Goal: Task Accomplishment & Management: Complete application form

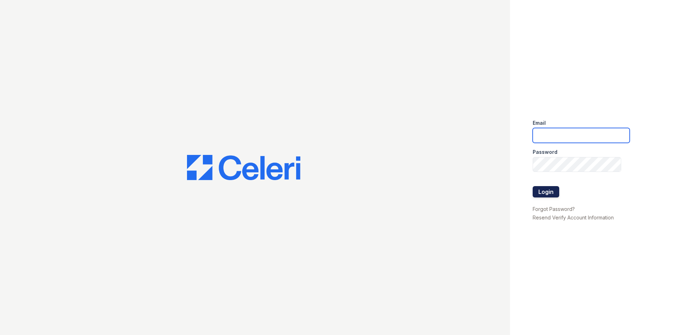
type input "[EMAIL_ADDRESS][DOMAIN_NAME]"
click at [544, 190] on button "Login" at bounding box center [546, 191] width 27 height 11
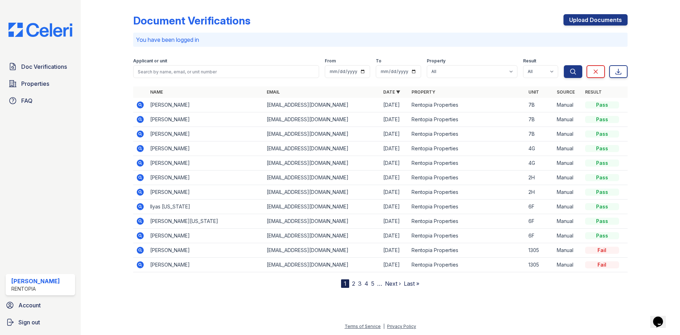
drag, startPoint x: 603, startPoint y: 21, endPoint x: 665, endPoint y: 46, distance: 66.6
click at [603, 21] on link "Upload Documents" at bounding box center [596, 19] width 64 height 11
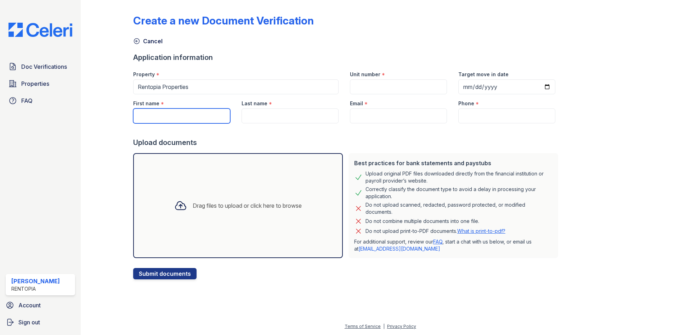
drag, startPoint x: 158, startPoint y: 115, endPoint x: 164, endPoint y: 116, distance: 6.1
click at [158, 115] on input "First name" at bounding box center [181, 115] width 97 height 15
paste input "[PERSON_NAME]"
drag, startPoint x: 181, startPoint y: 118, endPoint x: 165, endPoint y: 118, distance: 15.6
click at [165, 118] on input "[PERSON_NAME]" at bounding box center [181, 115] width 97 height 15
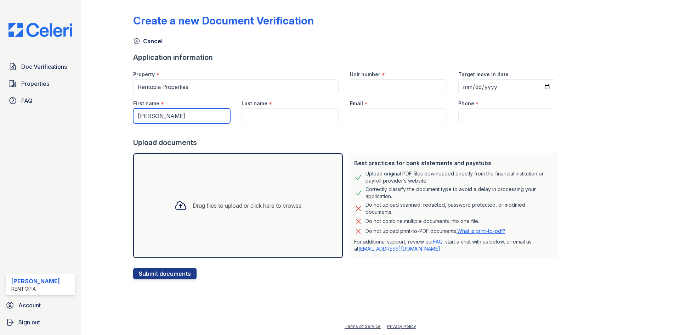
type input "[PERSON_NAME]"
click at [251, 116] on input "Last name" at bounding box center [290, 115] width 97 height 15
paste input "Faran"
type input "Faran"
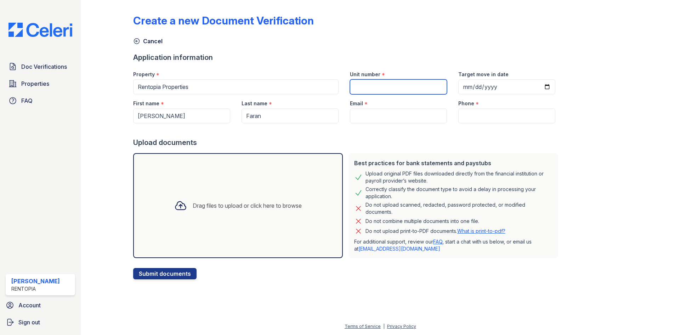
click at [422, 82] on input "Unit number" at bounding box center [398, 86] width 97 height 15
type input "2D"
click at [350, 117] on input "Email" at bounding box center [398, 115] width 97 height 15
type input "[EMAIL_ADDRESS][DOMAIN_NAME]"
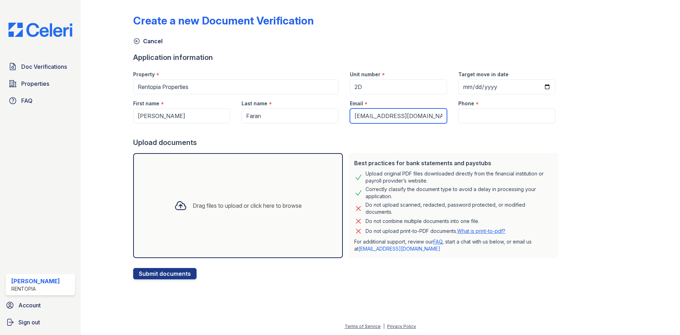
type input "9172021817"
click at [235, 206] on div "Drag files to upload or click here to browse" at bounding box center [247, 205] width 109 height 9
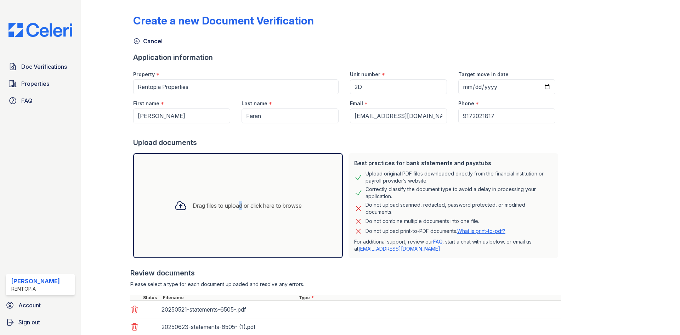
scroll to position [85, 0]
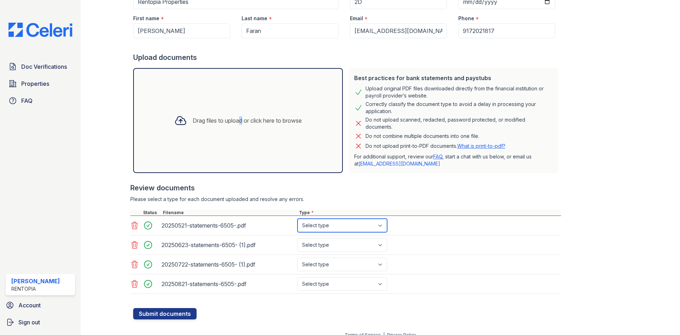
drag, startPoint x: 332, startPoint y: 234, endPoint x: 327, endPoint y: 229, distance: 7.0
click at [327, 229] on select "Select type Paystub Bank Statement Offer Letter Tax Documents Benefit Award Let…" at bounding box center [343, 225] width 90 height 13
select select "bank_statement"
click at [298, 219] on select "Select type Paystub Bank Statement Offer Letter Tax Documents Benefit Award Let…" at bounding box center [343, 225] width 90 height 13
click at [329, 251] on select "Select type Paystub Bank Statement Offer Letter Tax Documents Benefit Award Let…" at bounding box center [343, 244] width 90 height 13
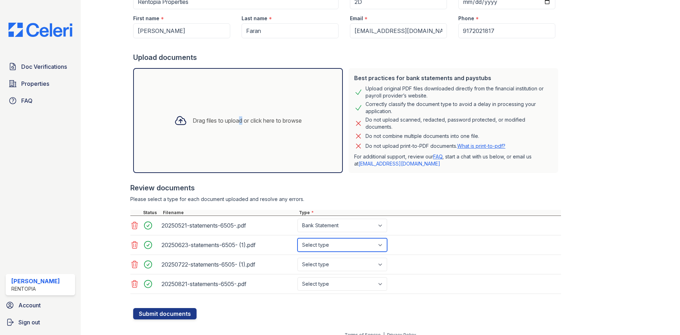
select select "bank_statement"
click at [298, 238] on select "Select type Paystub Bank Statement Offer Letter Tax Documents Benefit Award Let…" at bounding box center [343, 244] width 90 height 13
click at [330, 270] on select "Select type Paystub Bank Statement Offer Letter Tax Documents Benefit Award Let…" at bounding box center [343, 264] width 90 height 13
select select "bank_statement"
click at [298, 258] on select "Select type Paystub Bank Statement Offer Letter Tax Documents Benefit Award Let…" at bounding box center [343, 264] width 90 height 13
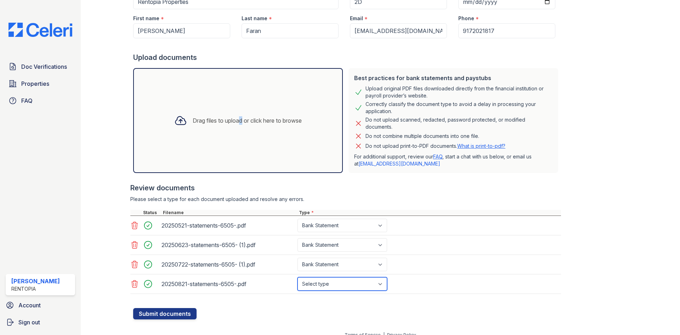
click at [342, 283] on select "Select type Paystub Bank Statement Offer Letter Tax Documents Benefit Award Let…" at bounding box center [343, 283] width 90 height 13
select select "bank_statement"
click at [298, 277] on select "Select type Paystub Bank Statement Offer Letter Tax Documents Benefit Award Let…" at bounding box center [343, 283] width 90 height 13
click at [171, 315] on button "Submit documents" at bounding box center [164, 313] width 63 height 11
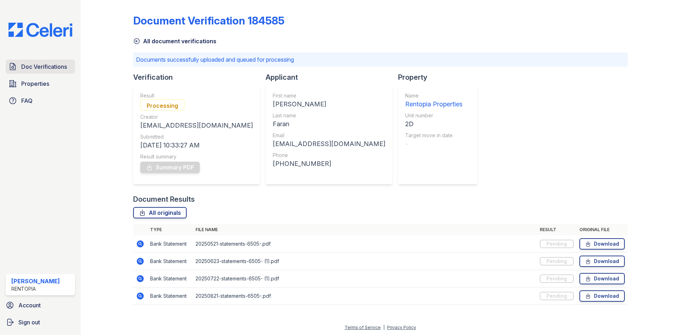
click at [36, 64] on span "Doc Verifications" at bounding box center [44, 66] width 46 height 9
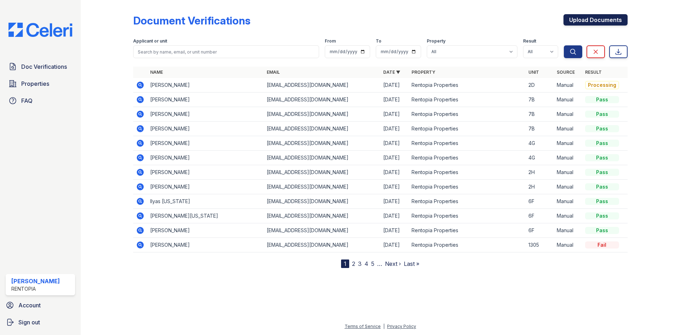
click at [592, 23] on link "Upload Documents" at bounding box center [596, 19] width 64 height 11
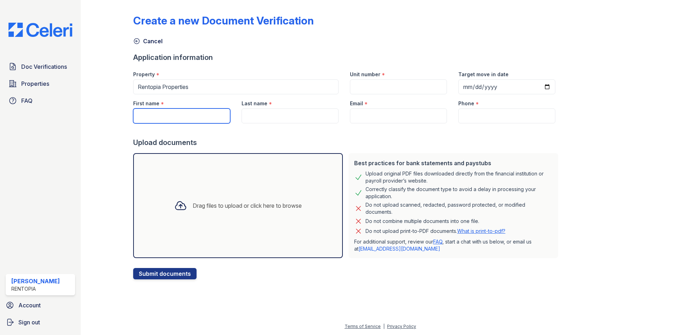
click at [190, 116] on input "First name" at bounding box center [181, 115] width 97 height 15
paste input "[PERSON_NAME]"
drag, startPoint x: 193, startPoint y: 116, endPoint x: 154, endPoint y: 116, distance: 39.3
click at [154, 116] on input "[PERSON_NAME]" at bounding box center [181, 115] width 97 height 15
type input "Lidor"
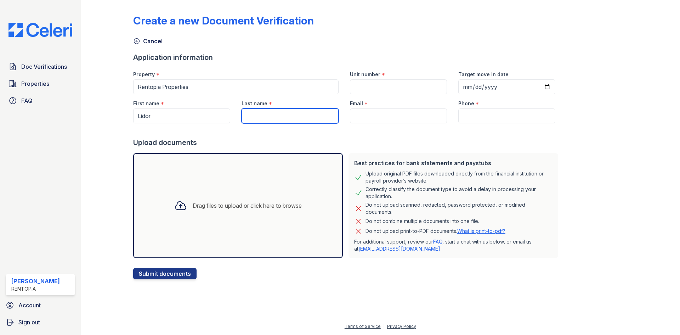
click at [263, 116] on input "Last name" at bounding box center [290, 115] width 97 height 15
paste input "Ishayah"
type input "Ishayah"
click at [396, 114] on input "Email" at bounding box center [398, 115] width 97 height 15
type input "[EMAIL_ADDRESS][DOMAIN_NAME]"
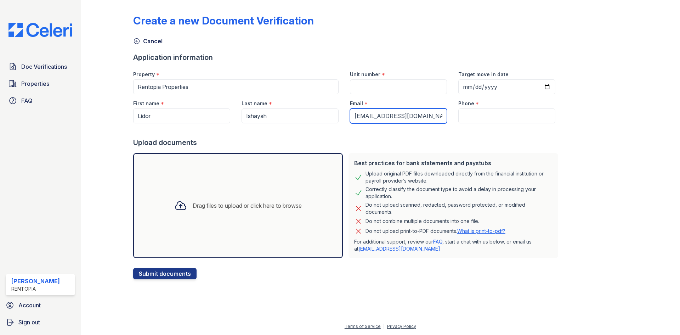
type input "9172021817"
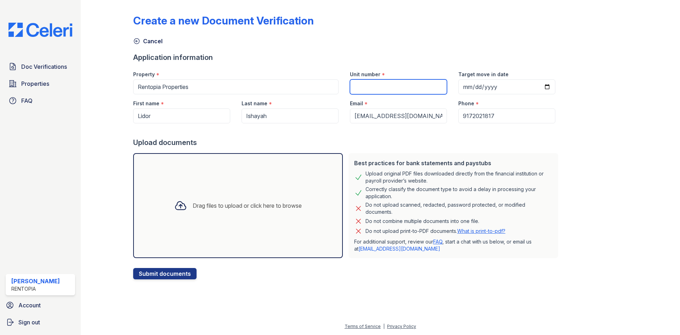
click at [399, 87] on input "Unit number" at bounding box center [398, 86] width 97 height 15
type input "2D"
click at [199, 187] on div "Drag files to upload or click here to browse" at bounding box center [238, 205] width 210 height 105
click at [225, 206] on div "Drag files to upload or click here to browse" at bounding box center [247, 205] width 109 height 9
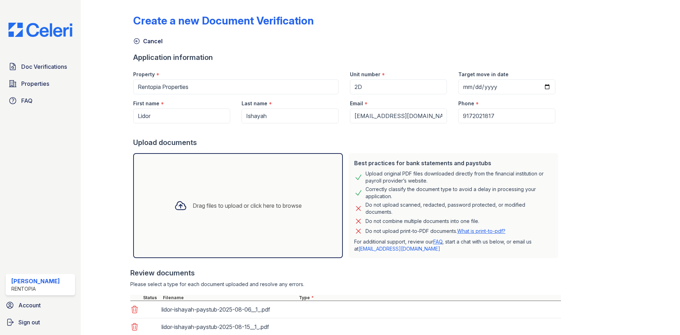
scroll to position [154, 0]
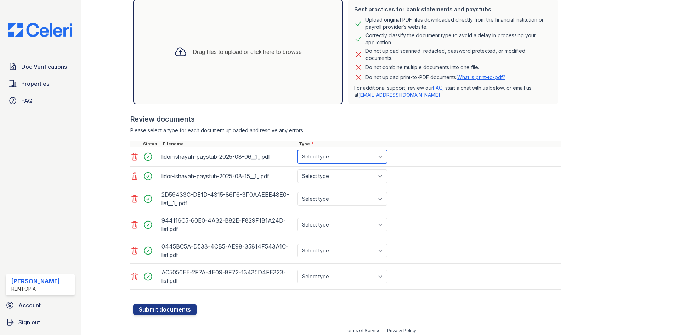
click at [342, 158] on select "Select type Paystub Bank Statement Offer Letter Tax Documents Benefit Award Let…" at bounding box center [343, 156] width 90 height 13
select select "paystub"
click at [298, 150] on select "Select type Paystub Bank Statement Offer Letter Tax Documents Benefit Award Let…" at bounding box center [343, 156] width 90 height 13
click at [335, 173] on select "Select type Paystub Bank Statement Offer Letter Tax Documents Benefit Award Let…" at bounding box center [343, 175] width 90 height 13
select select "paystub"
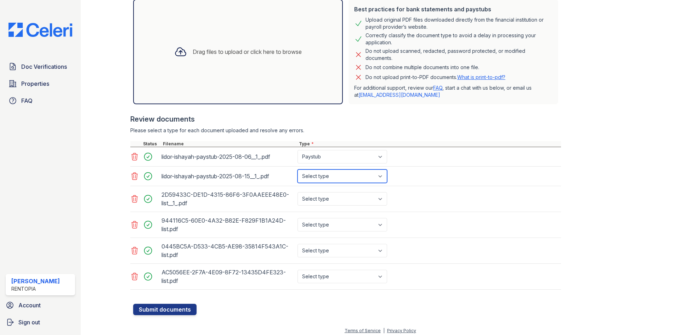
click at [298, 169] on select "Select type Paystub Bank Statement Offer Letter Tax Documents Benefit Award Let…" at bounding box center [343, 175] width 90 height 13
click at [325, 202] on select "Select type Paystub Bank Statement Offer Letter Tax Documents Benefit Award Let…" at bounding box center [343, 198] width 90 height 13
select select "bank_statement"
click at [298, 192] on select "Select type Paystub Bank Statement Offer Letter Tax Documents Benefit Award Let…" at bounding box center [343, 198] width 90 height 13
drag, startPoint x: 324, startPoint y: 222, endPoint x: 324, endPoint y: 230, distance: 8.2
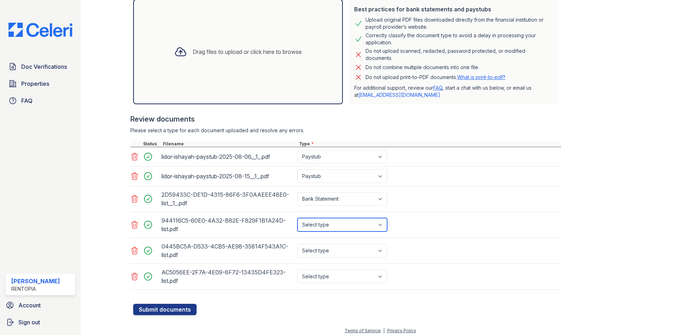
click at [324, 222] on select "Select type Paystub Bank Statement Offer Letter Tax Documents Benefit Award Let…" at bounding box center [343, 224] width 90 height 13
select select "bank_statement"
click at [298, 218] on select "Select type Paystub Bank Statement Offer Letter Tax Documents Benefit Award Let…" at bounding box center [343, 224] width 90 height 13
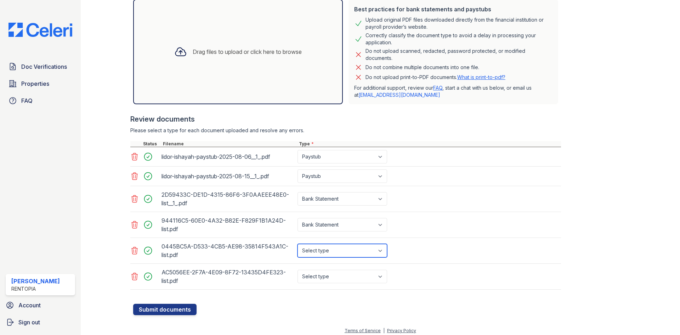
click at [326, 252] on select "Select type Paystub Bank Statement Offer Letter Tax Documents Benefit Award Let…" at bounding box center [343, 250] width 90 height 13
select select "bank_statement"
click at [298, 244] on select "Select type Paystub Bank Statement Offer Letter Tax Documents Benefit Award Let…" at bounding box center [343, 250] width 90 height 13
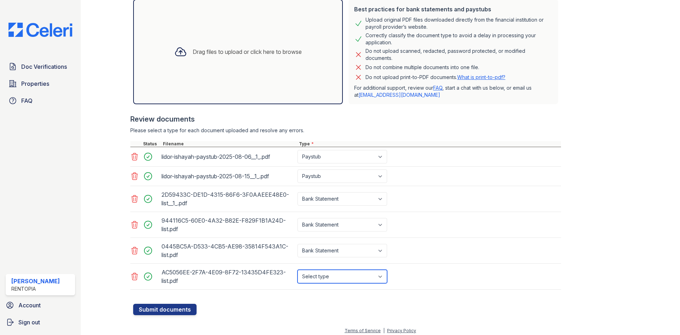
click at [327, 276] on select "Select type Paystub Bank Statement Offer Letter Tax Documents Benefit Award Let…" at bounding box center [343, 276] width 90 height 13
select select "bank_statement"
click at [298, 270] on select "Select type Paystub Bank Statement Offer Letter Tax Documents Benefit Award Let…" at bounding box center [343, 276] width 90 height 13
click at [179, 305] on button "Submit documents" at bounding box center [164, 309] width 63 height 11
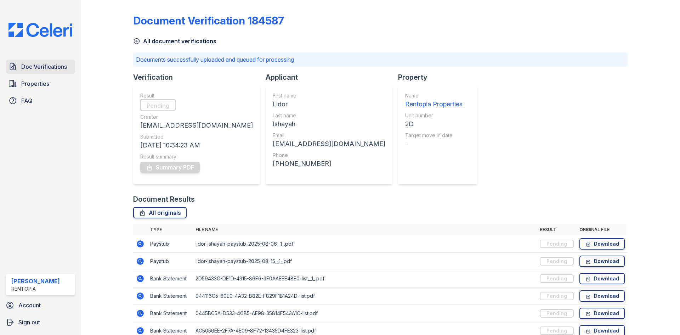
drag, startPoint x: 53, startPoint y: 65, endPoint x: 61, endPoint y: 62, distance: 8.3
click at [53, 65] on span "Doc Verifications" at bounding box center [44, 66] width 46 height 9
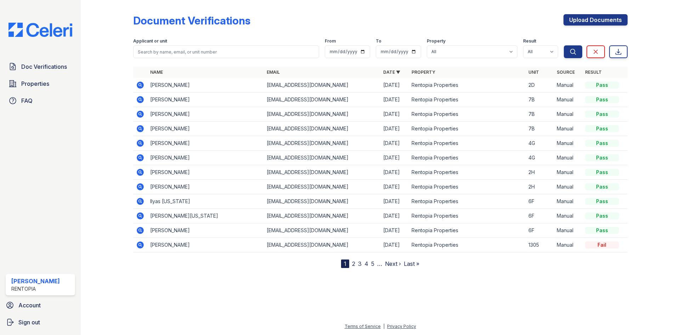
click at [137, 85] on icon at bounding box center [140, 85] width 7 height 7
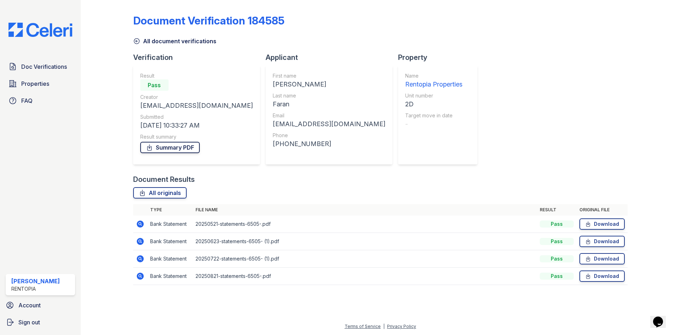
click at [178, 144] on link "Summary PDF" at bounding box center [170, 147] width 60 height 11
click at [49, 64] on span "Doc Verifications" at bounding box center [44, 66] width 46 height 9
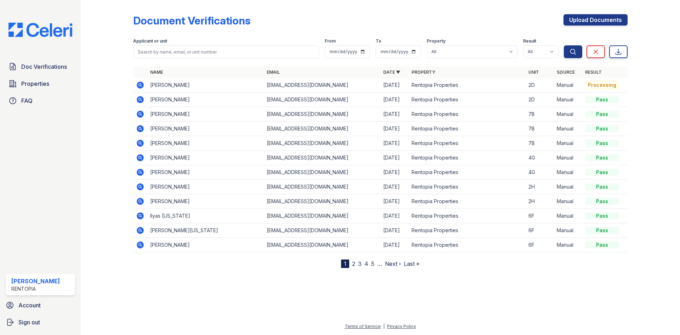
click at [139, 84] on icon at bounding box center [140, 85] width 9 height 9
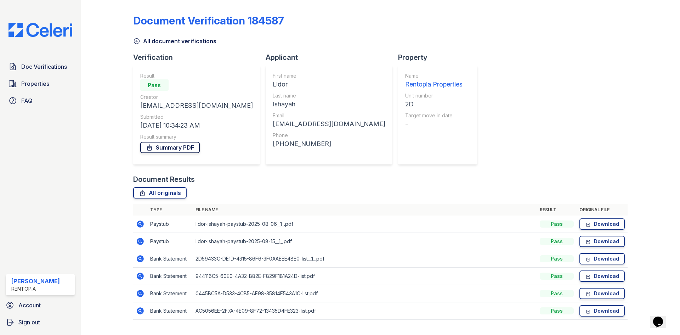
click at [168, 148] on link "Summary PDF" at bounding box center [170, 147] width 60 height 11
